Goal: Download file/media

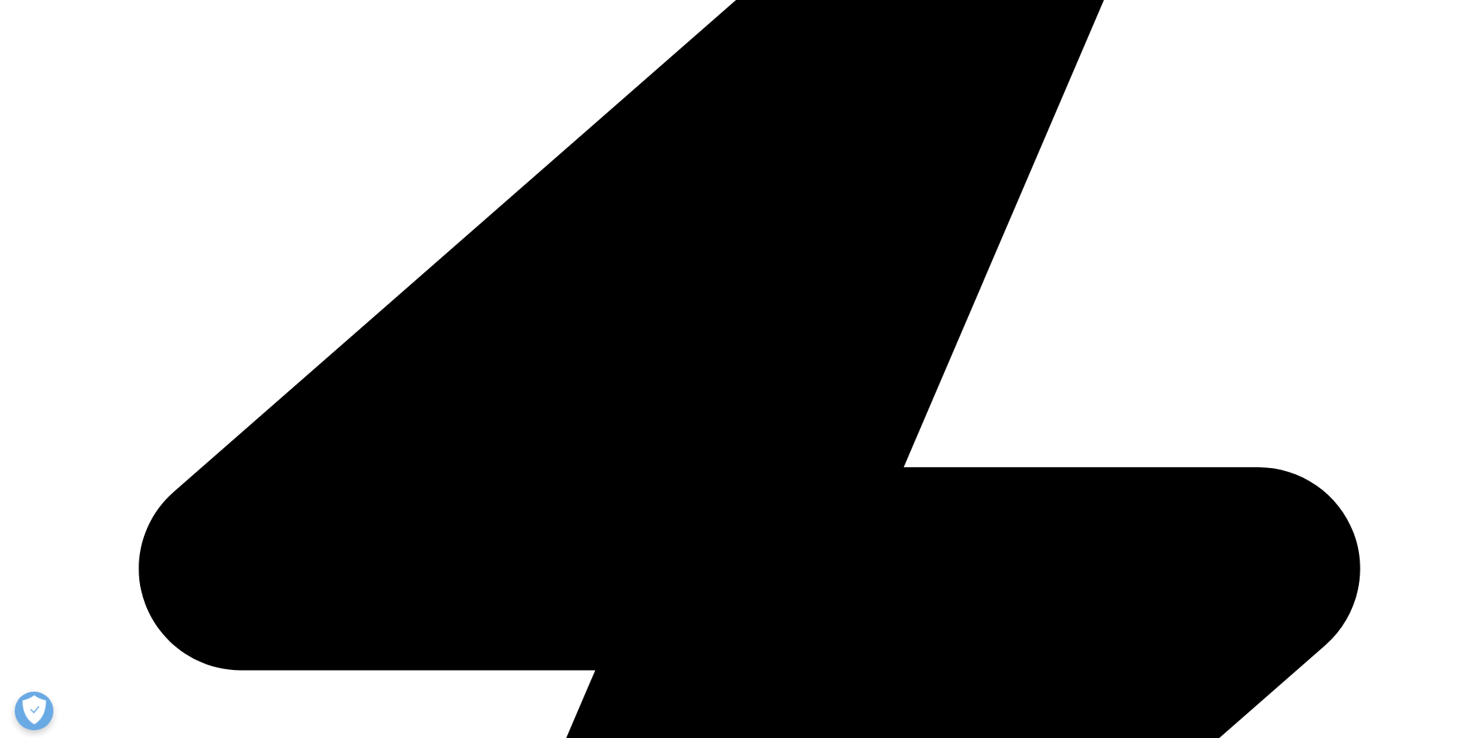
scroll to position [387, 0]
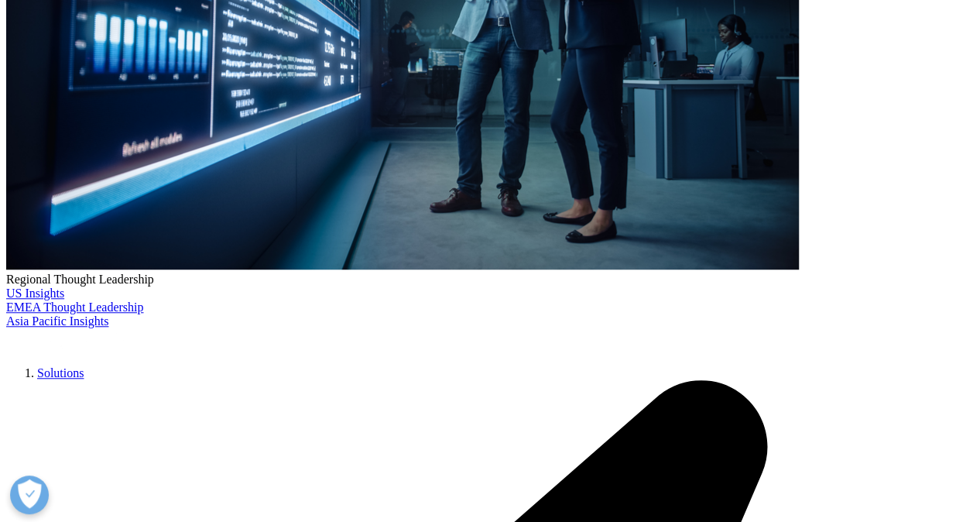
scroll to position [464, 0]
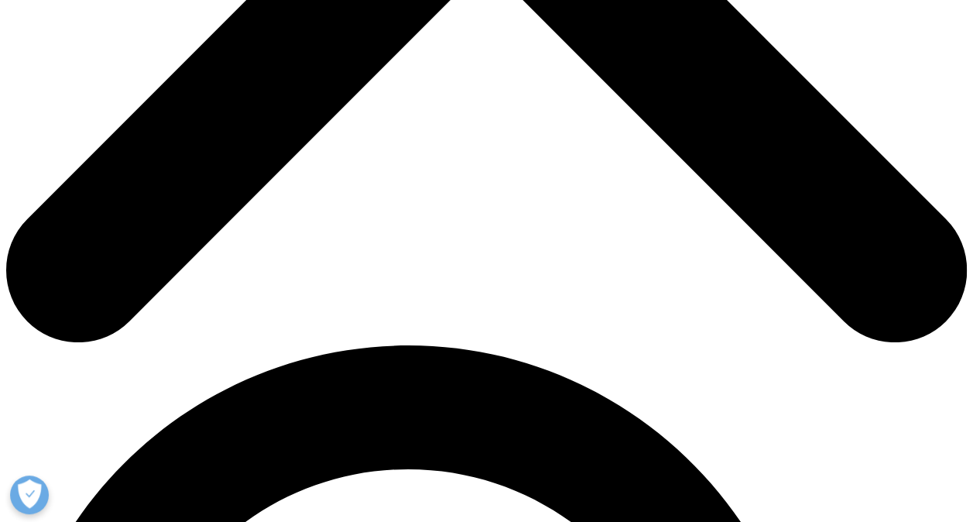
scroll to position [696, 0]
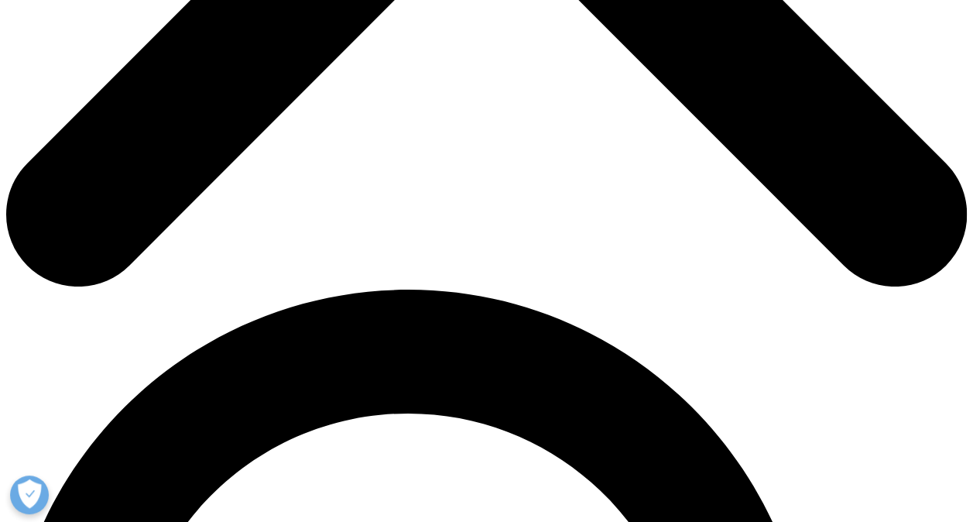
drag, startPoint x: 133, startPoint y: 242, endPoint x: 433, endPoint y: 159, distance: 311.4
type input "Benoit"
type input "Maclet"
type input "benoit.maclet@sanofi.com"
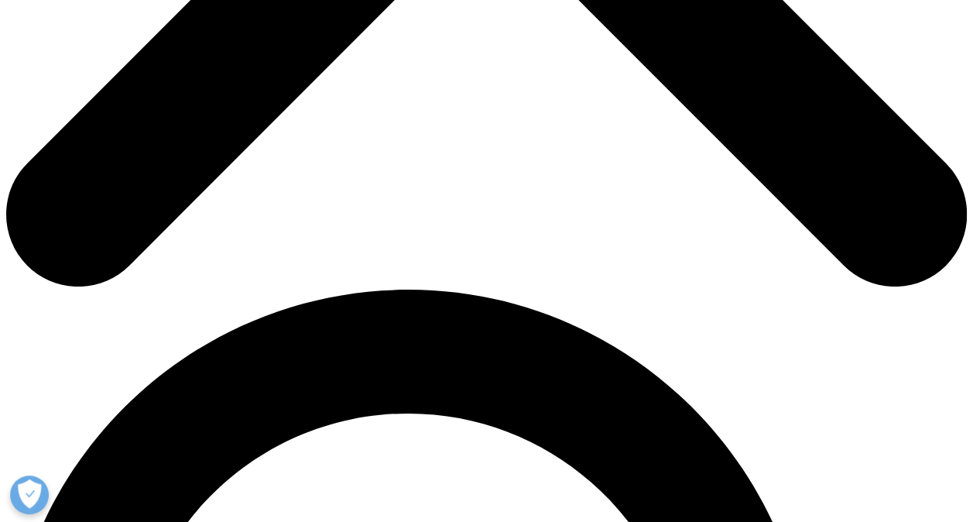
type input "Sanofi"
select select "France"
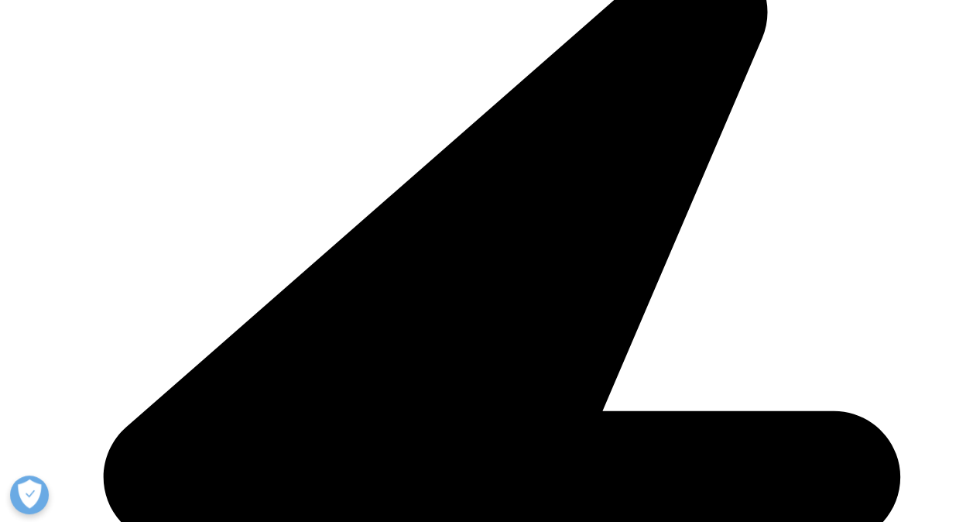
scroll to position [891, 0]
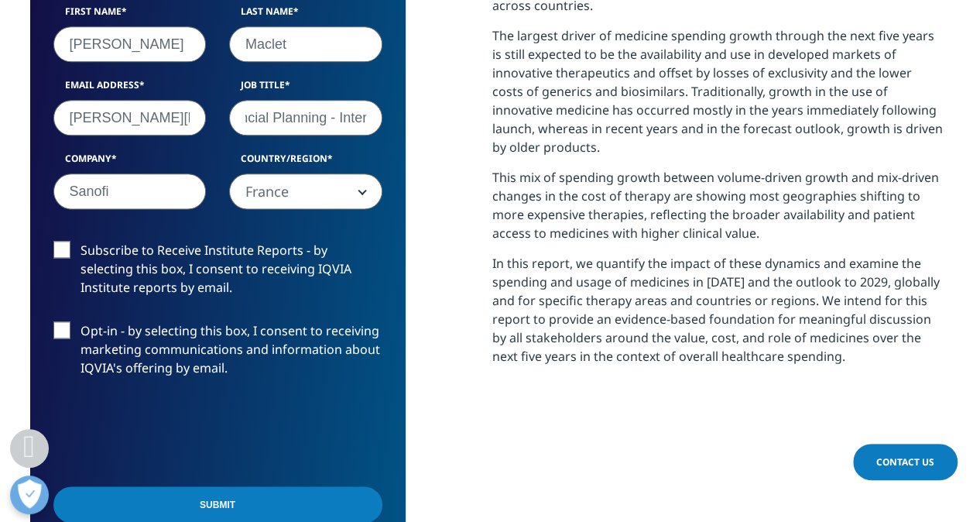
type input "Strategic Financial Planning - Intern"
click at [116, 339] on label "Opt-in - by selecting this box, I consent to receiving marketing communications…" at bounding box center [217, 353] width 329 height 64
click at [80, 321] on input "Opt-in - by selecting this box, I consent to receiving marketing communications…" at bounding box center [80, 321] width 0 height 0
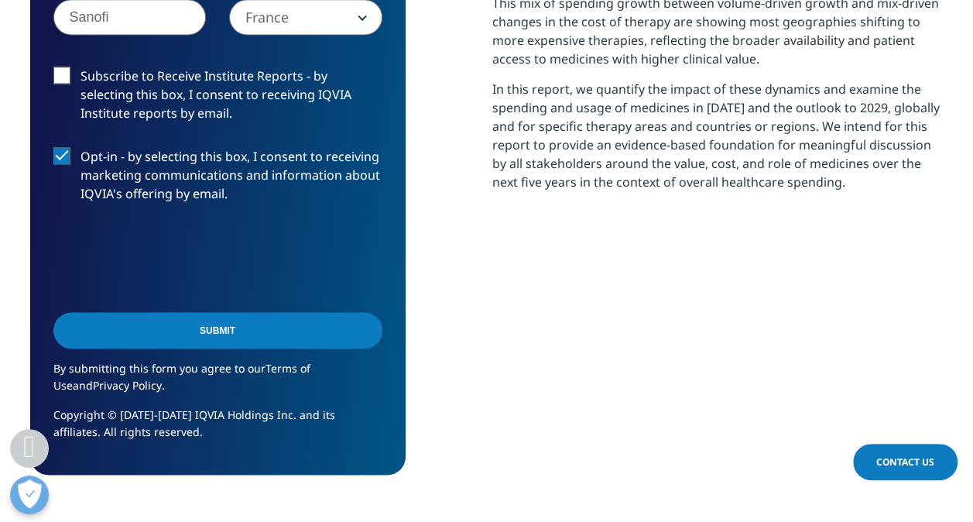
click at [204, 324] on input "Submit" at bounding box center [217, 330] width 329 height 36
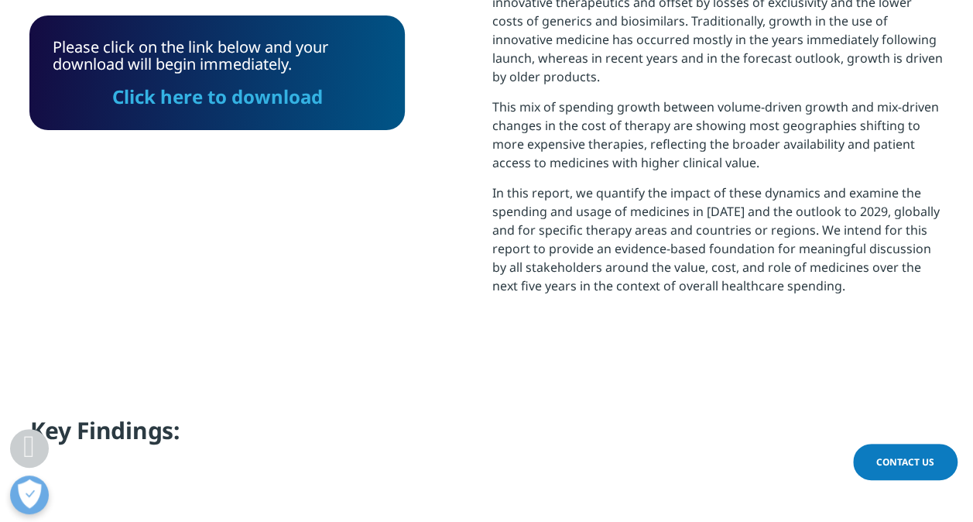
scroll to position [961, 0]
click at [243, 104] on link "Click here to download" at bounding box center [217, 97] width 210 height 26
